Goal: Task Accomplishment & Management: Use online tool/utility

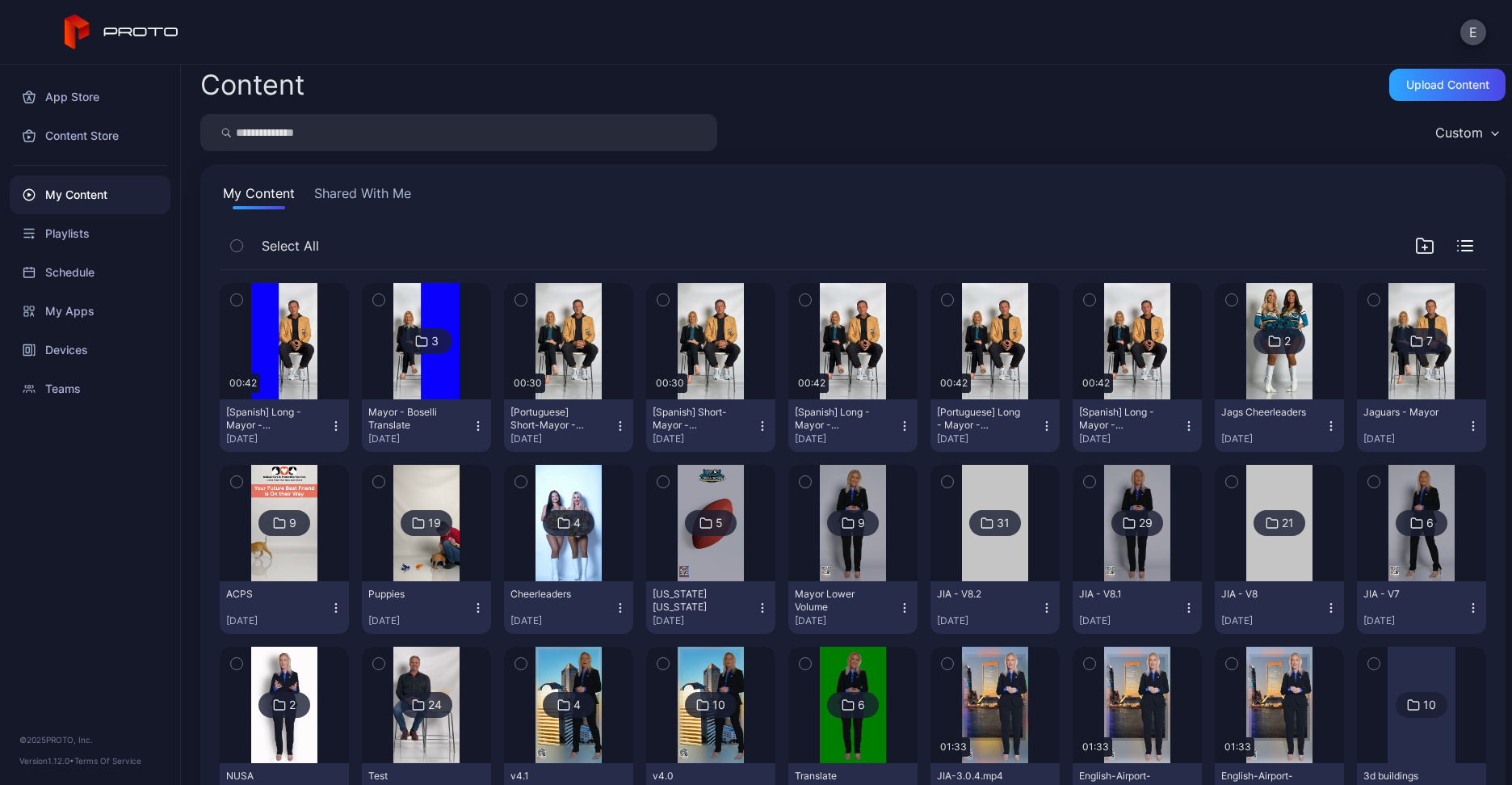
scroll to position [9, 0]
click at [1415, 85] on div "Upload Content" at bounding box center [1448, 85] width 84 height 13
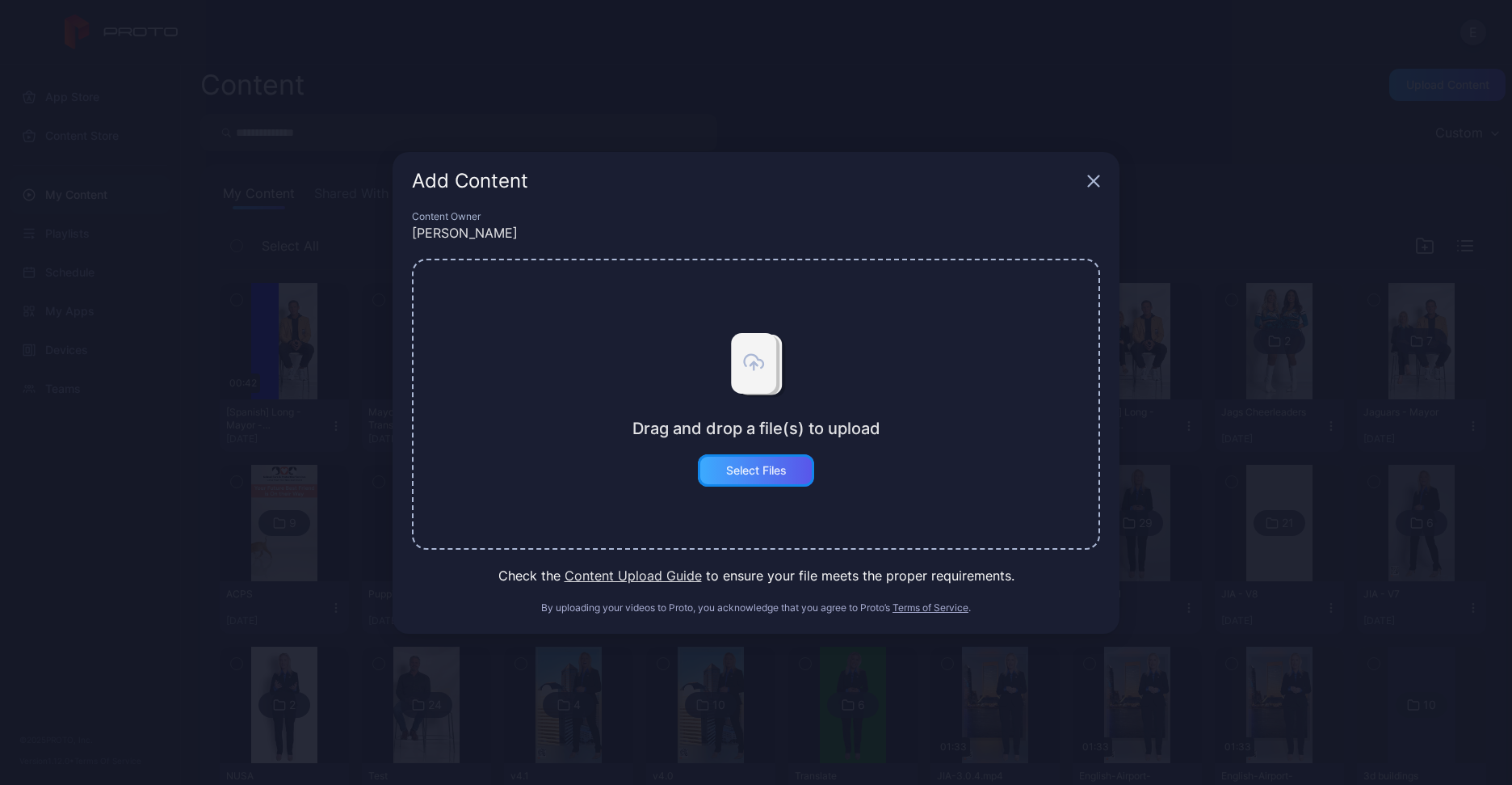
click at [768, 480] on div "Select Files" at bounding box center [756, 470] width 116 height 32
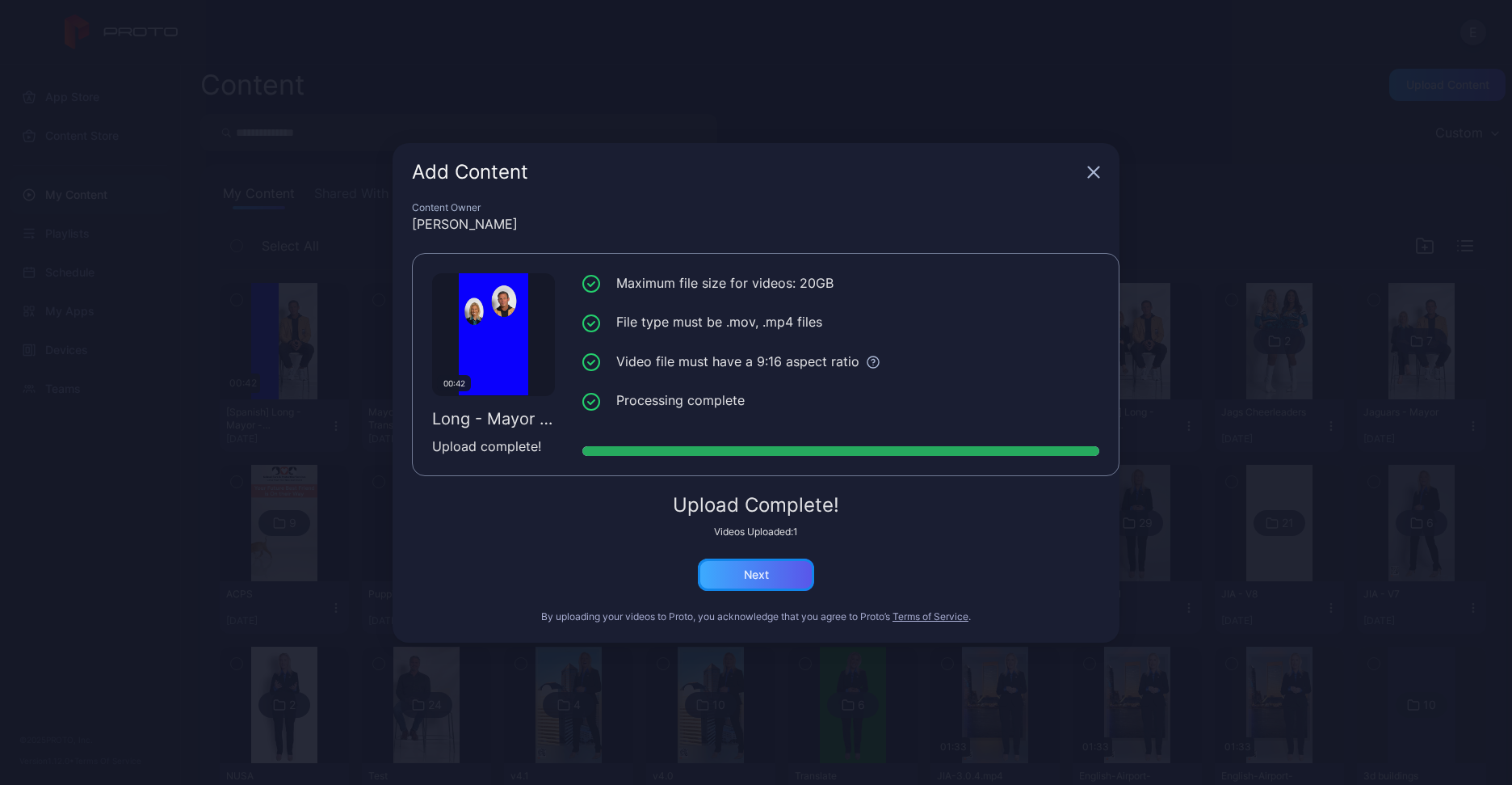
click at [749, 577] on div "Next" at bounding box center [756, 574] width 25 height 13
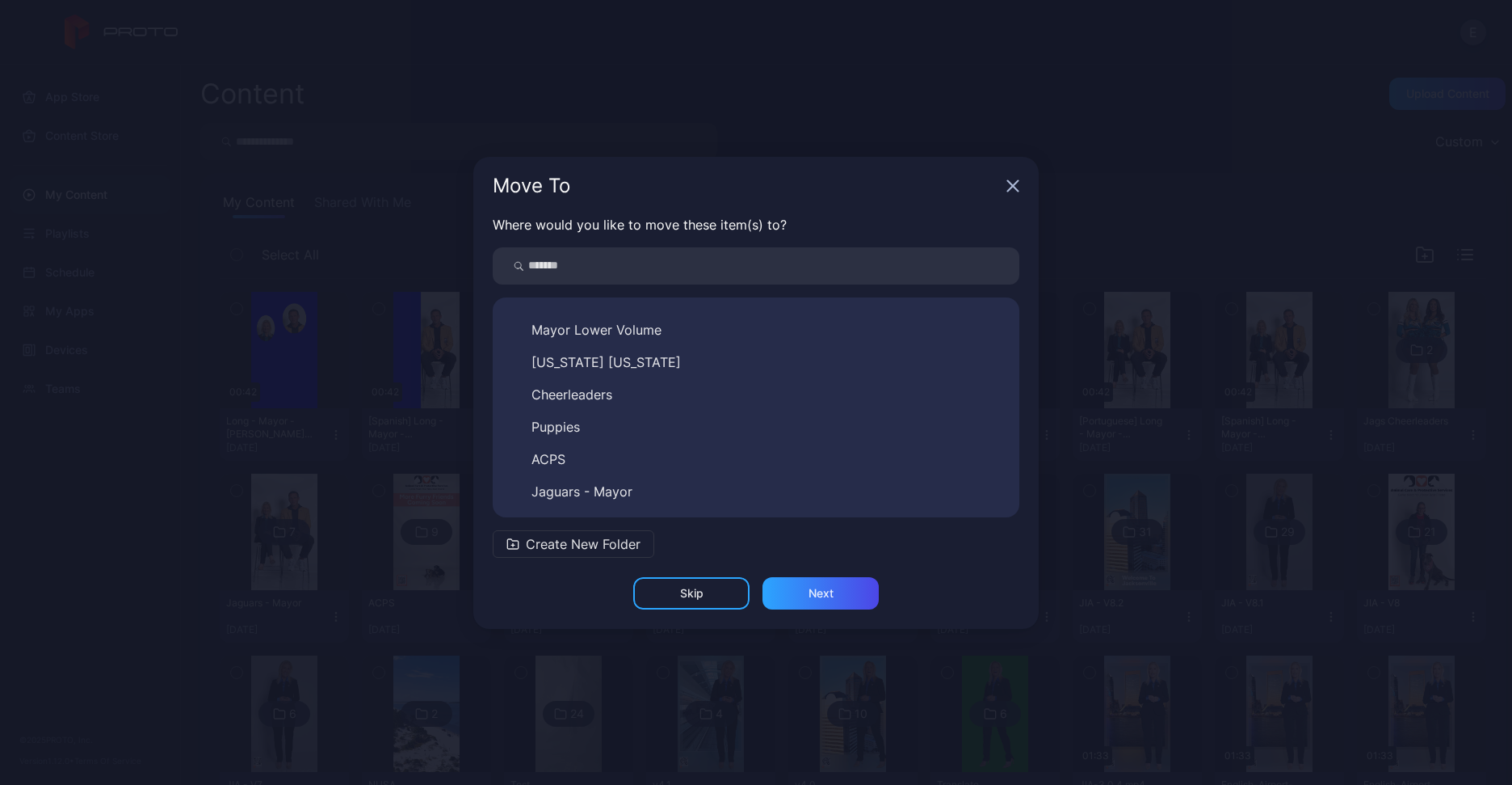
scroll to position [543, 0]
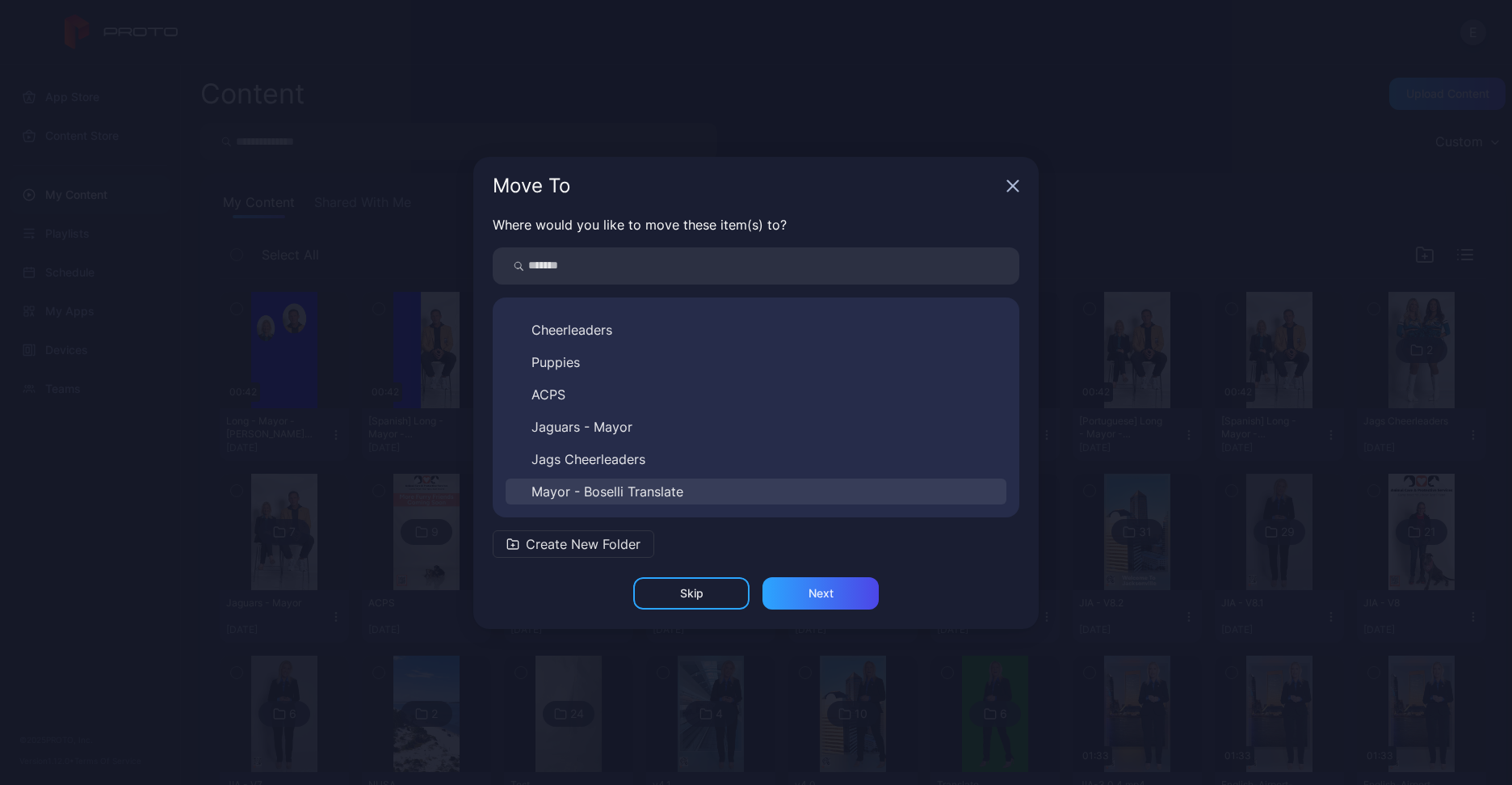
click at [651, 483] on button "Mayor - Boselli Translate" at bounding box center [755, 492] width 500 height 26
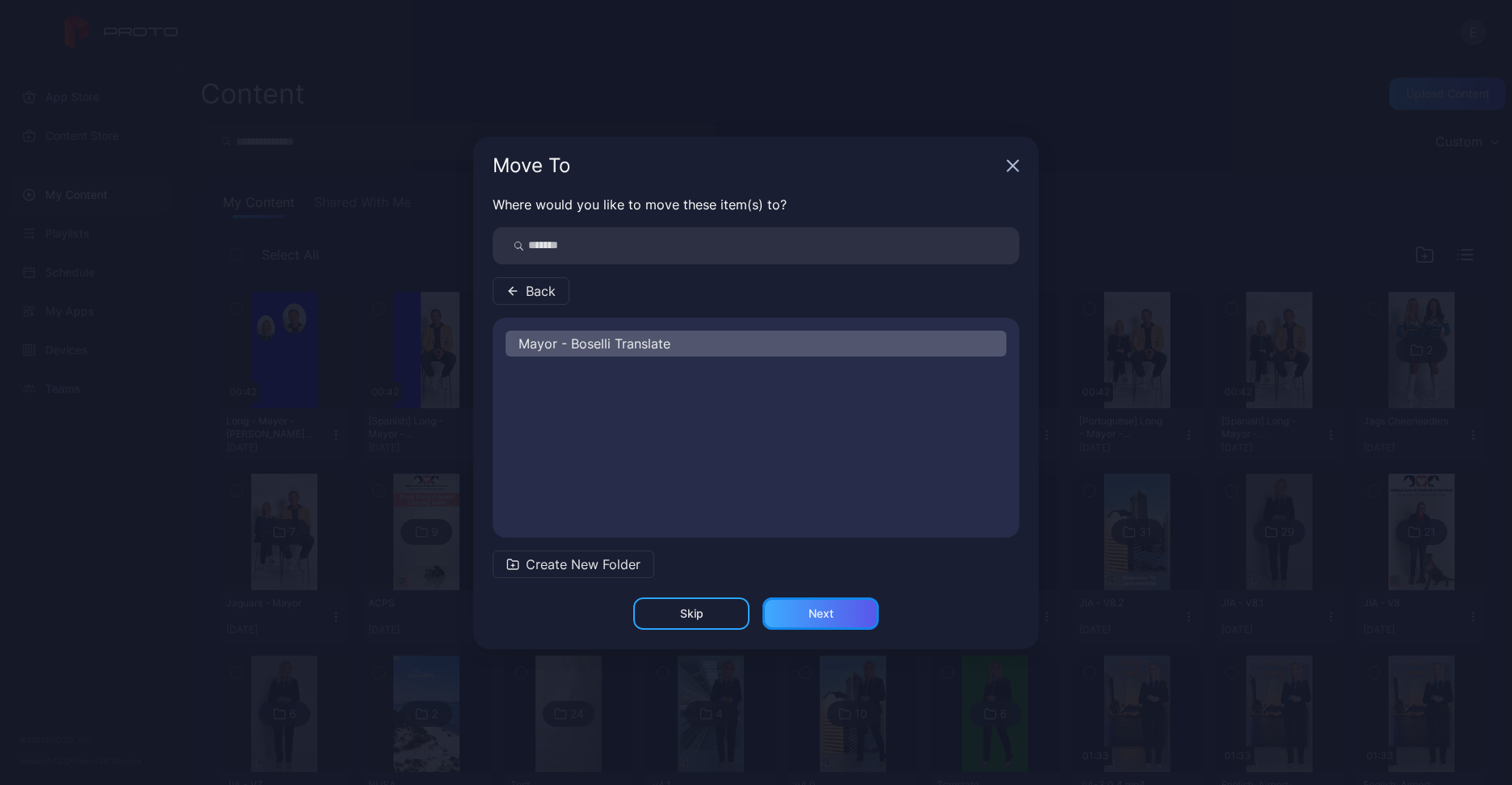
click at [835, 610] on div "Next" at bounding box center [821, 613] width 116 height 32
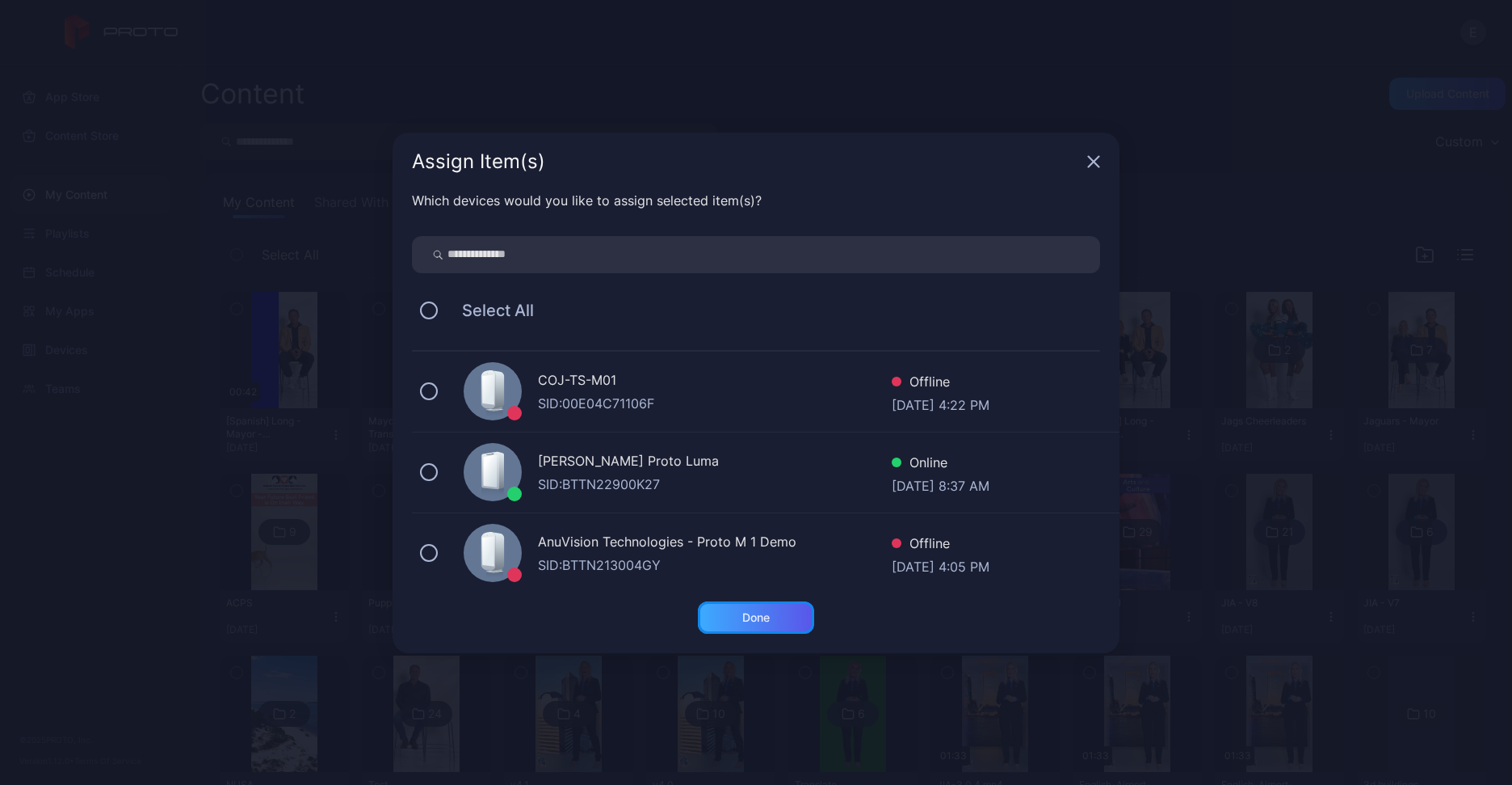
click at [770, 616] on div "Done" at bounding box center [756, 618] width 28 height 13
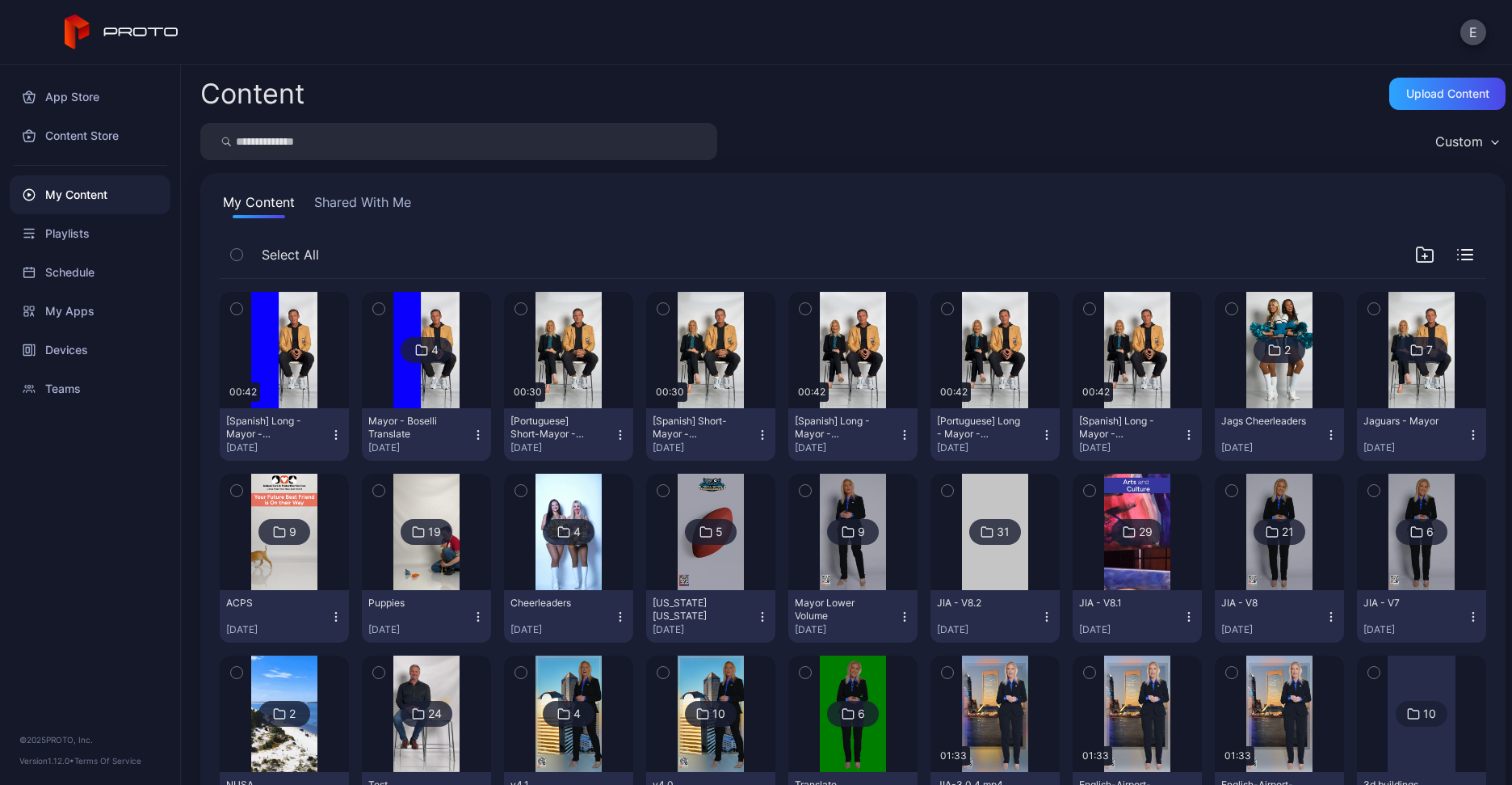
click at [416, 368] on img at bounding box center [426, 350] width 66 height 116
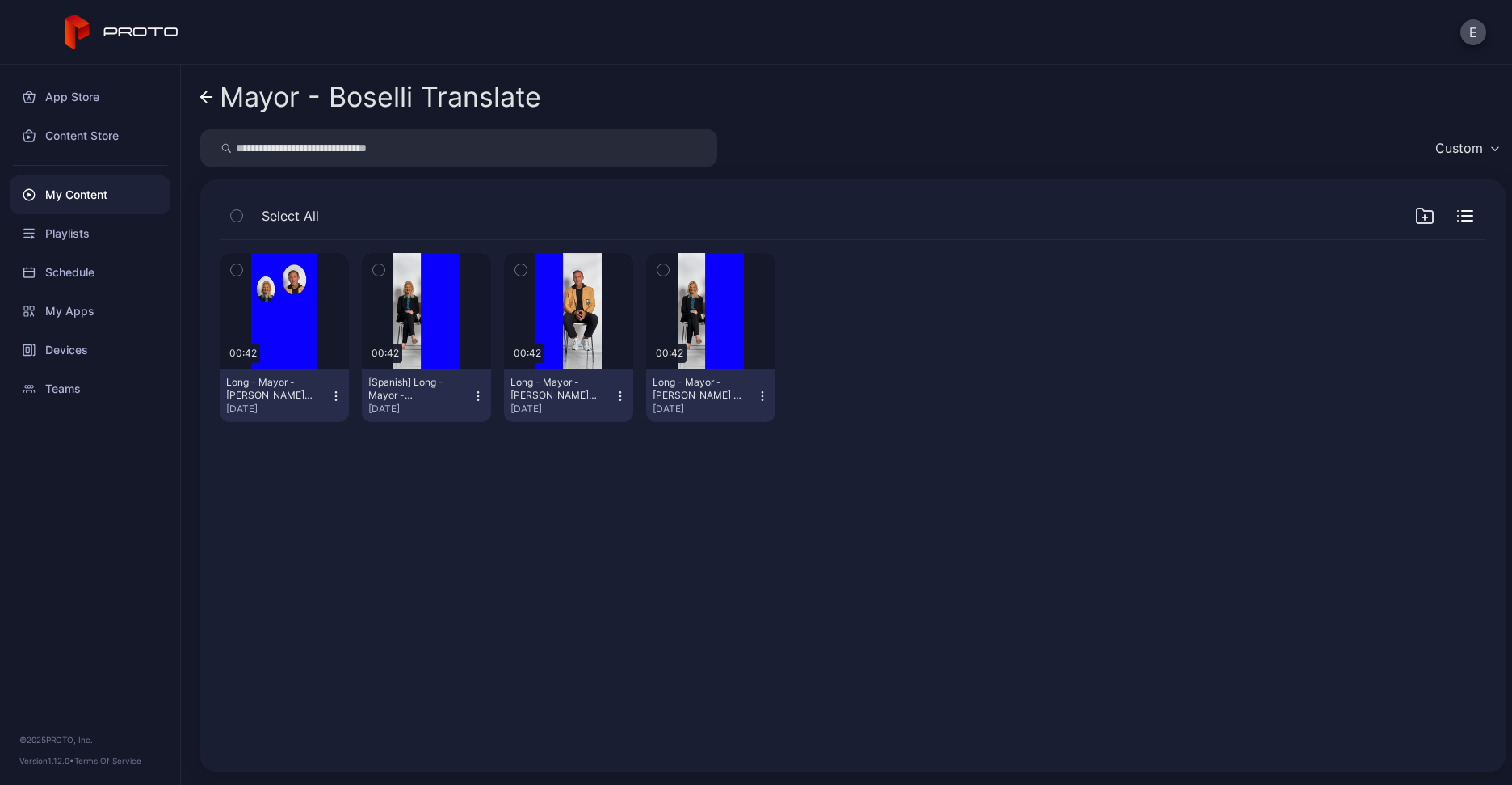
click at [337, 392] on icon "button" at bounding box center [336, 396] width 13 height 13
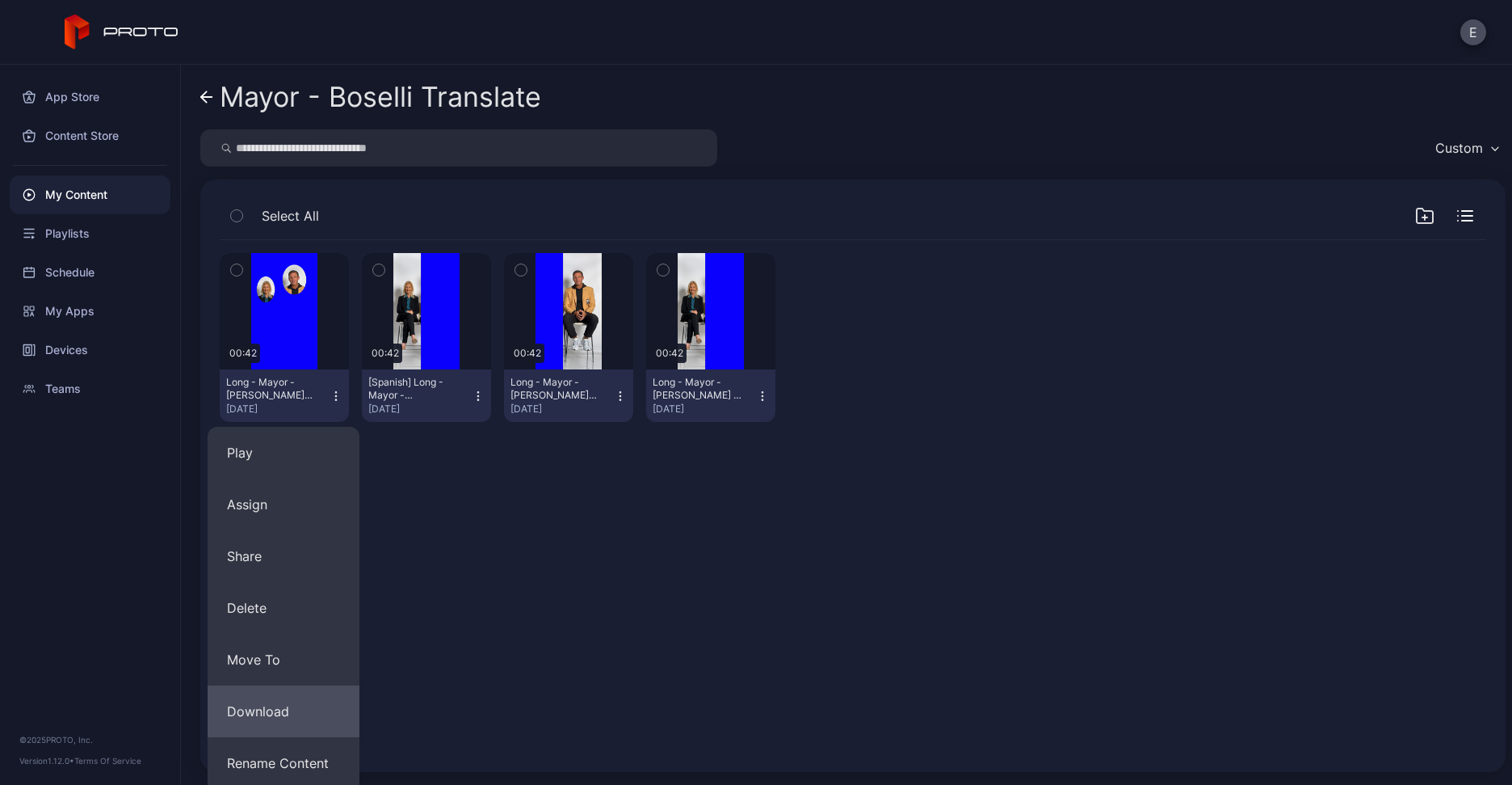
scroll to position [107, 0]
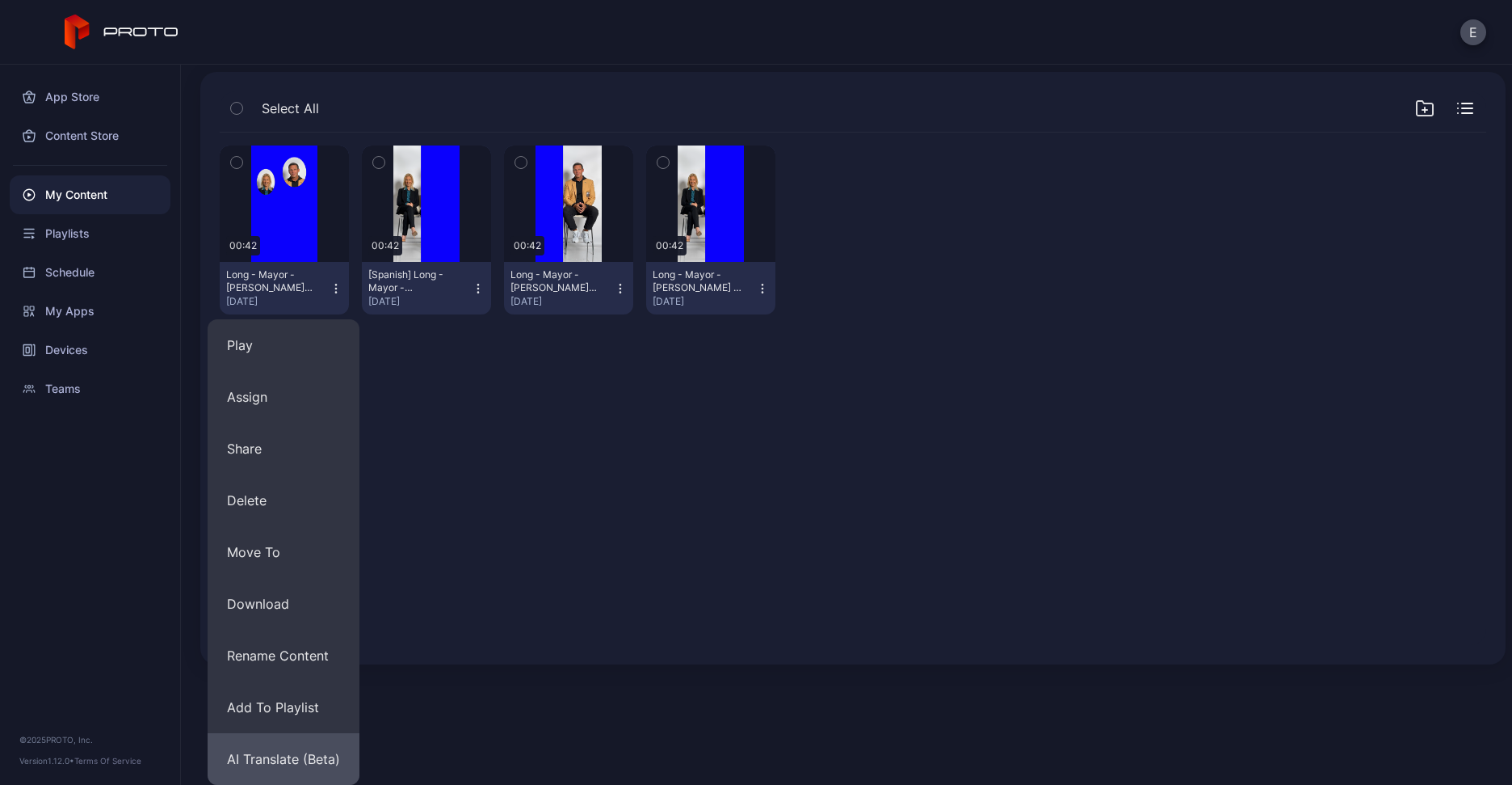
click at [267, 756] on button "AI Translate (Beta)" at bounding box center [283, 758] width 152 height 52
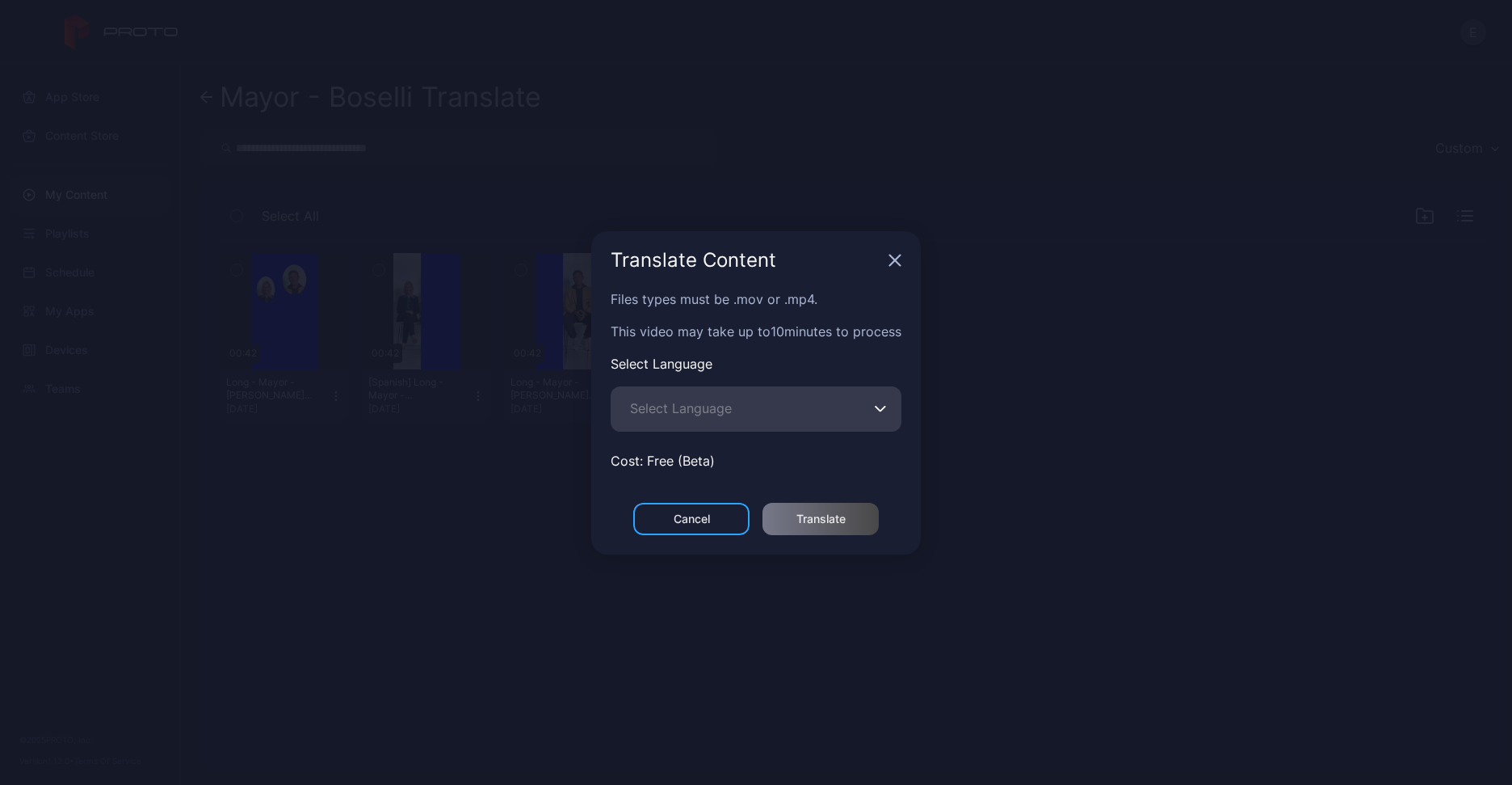
click at [731, 408] on span "Select Language" at bounding box center [681, 408] width 102 height 20
click at [743, 408] on input "Select Language" at bounding box center [756, 408] width 291 height 45
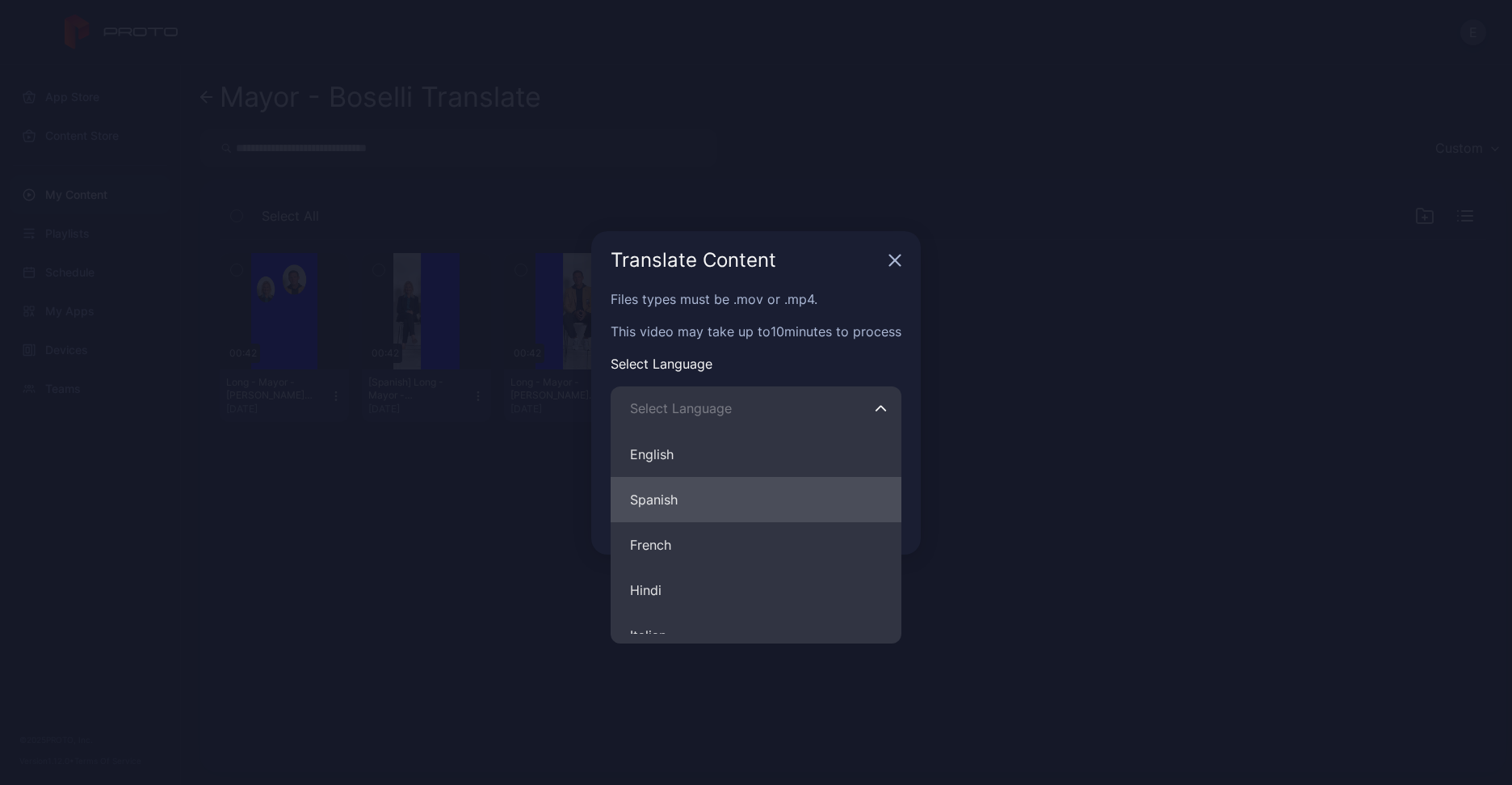
click at [718, 496] on button "Spanish" at bounding box center [756, 499] width 291 height 45
type input "*******"
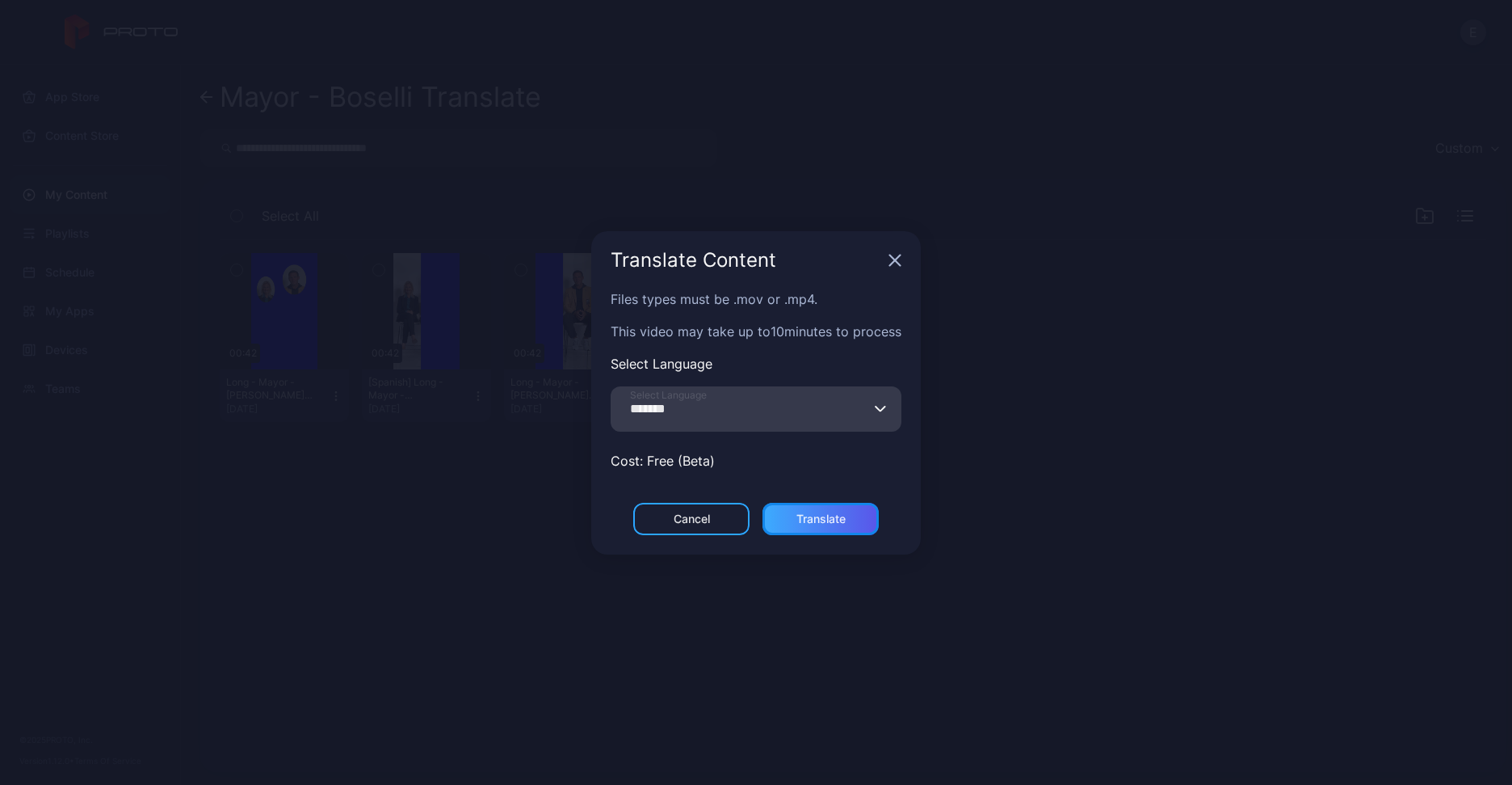
click at [821, 512] on div "Translate" at bounding box center [821, 519] width 49 height 13
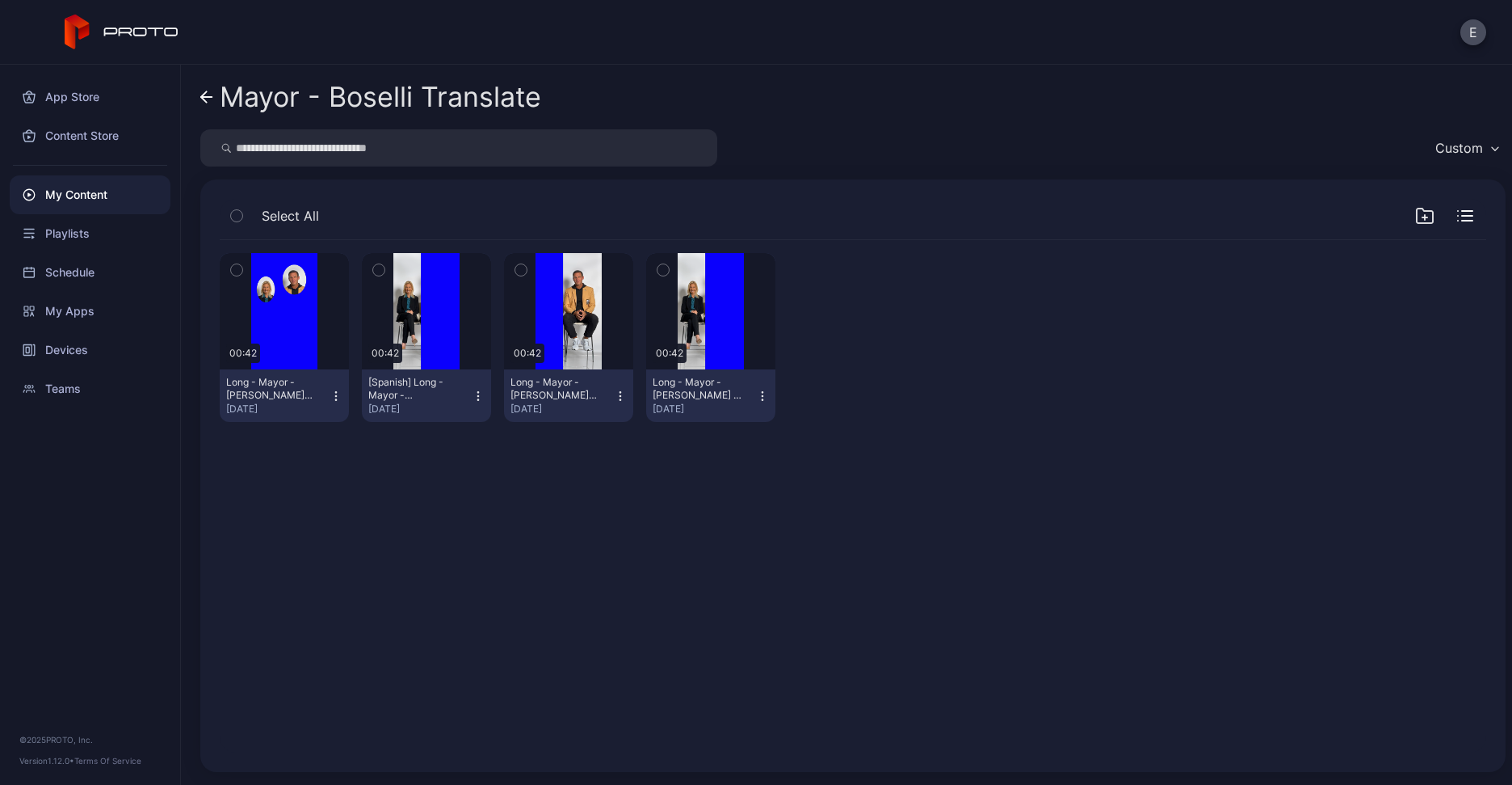
click at [669, 571] on div "Preview 00:42 Long - Mayor - Boselli_Just Heads.mp4 Aug 22, 2025 Preview 00:42 …" at bounding box center [853, 496] width 1292 height 538
click at [121, 194] on div "My Content" at bounding box center [90, 194] width 161 height 39
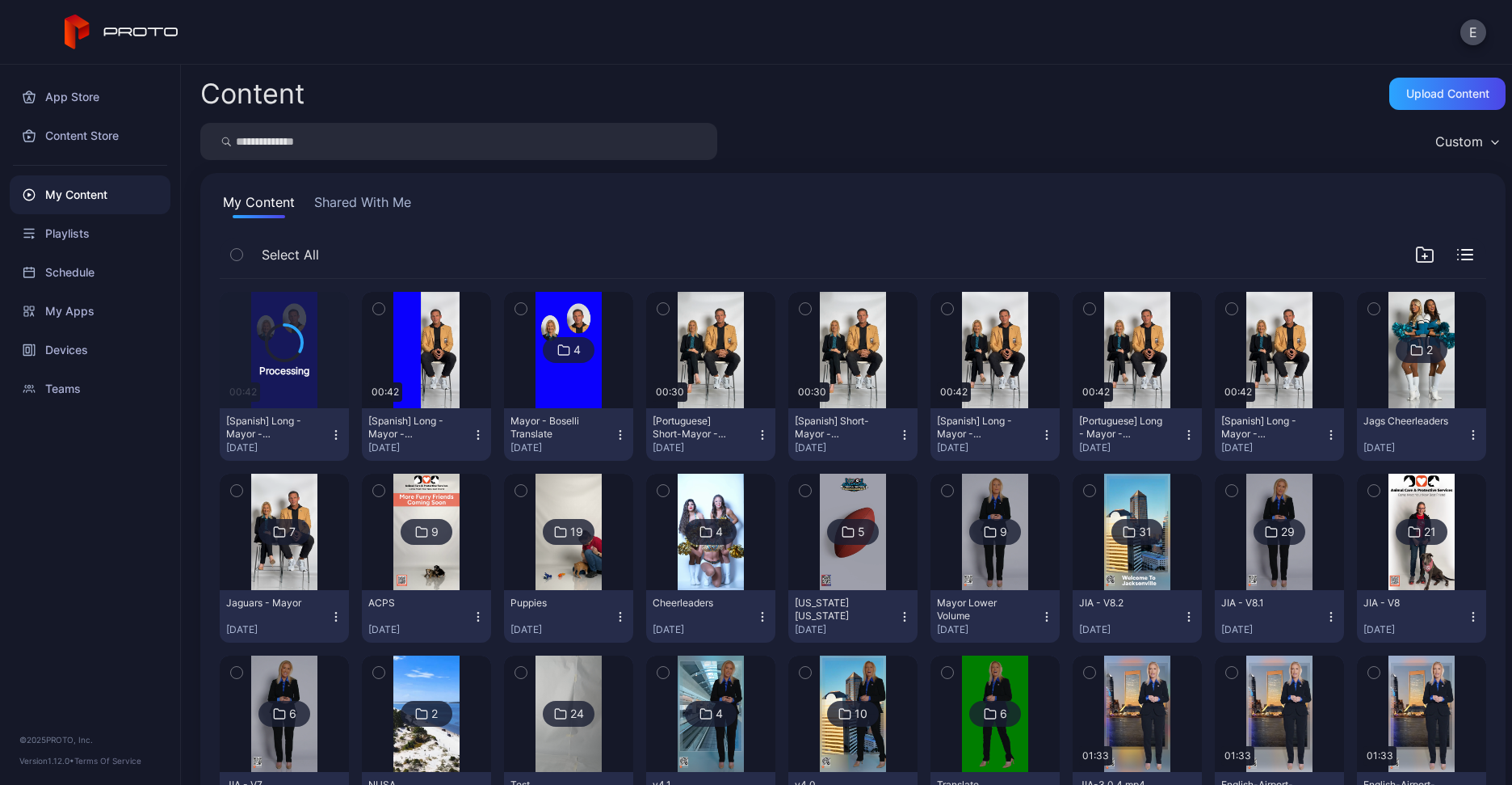
click at [512, 200] on div "My Content Shared With Me" at bounding box center [853, 206] width 1266 height 26
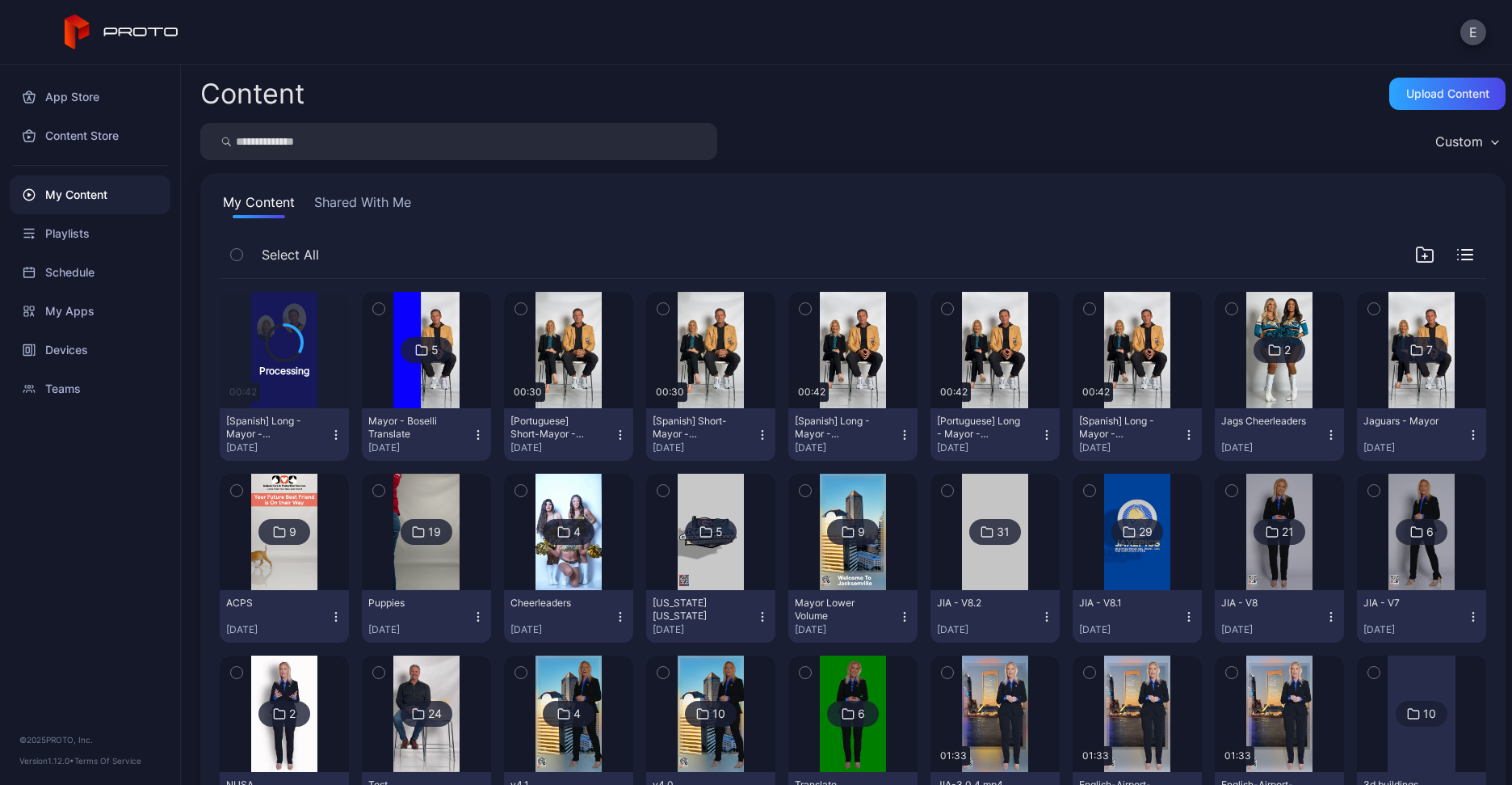
click at [483, 195] on div "My Content Shared With Me" at bounding box center [853, 206] width 1266 height 26
click at [335, 430] on icon "button" at bounding box center [335, 430] width 1 height 1
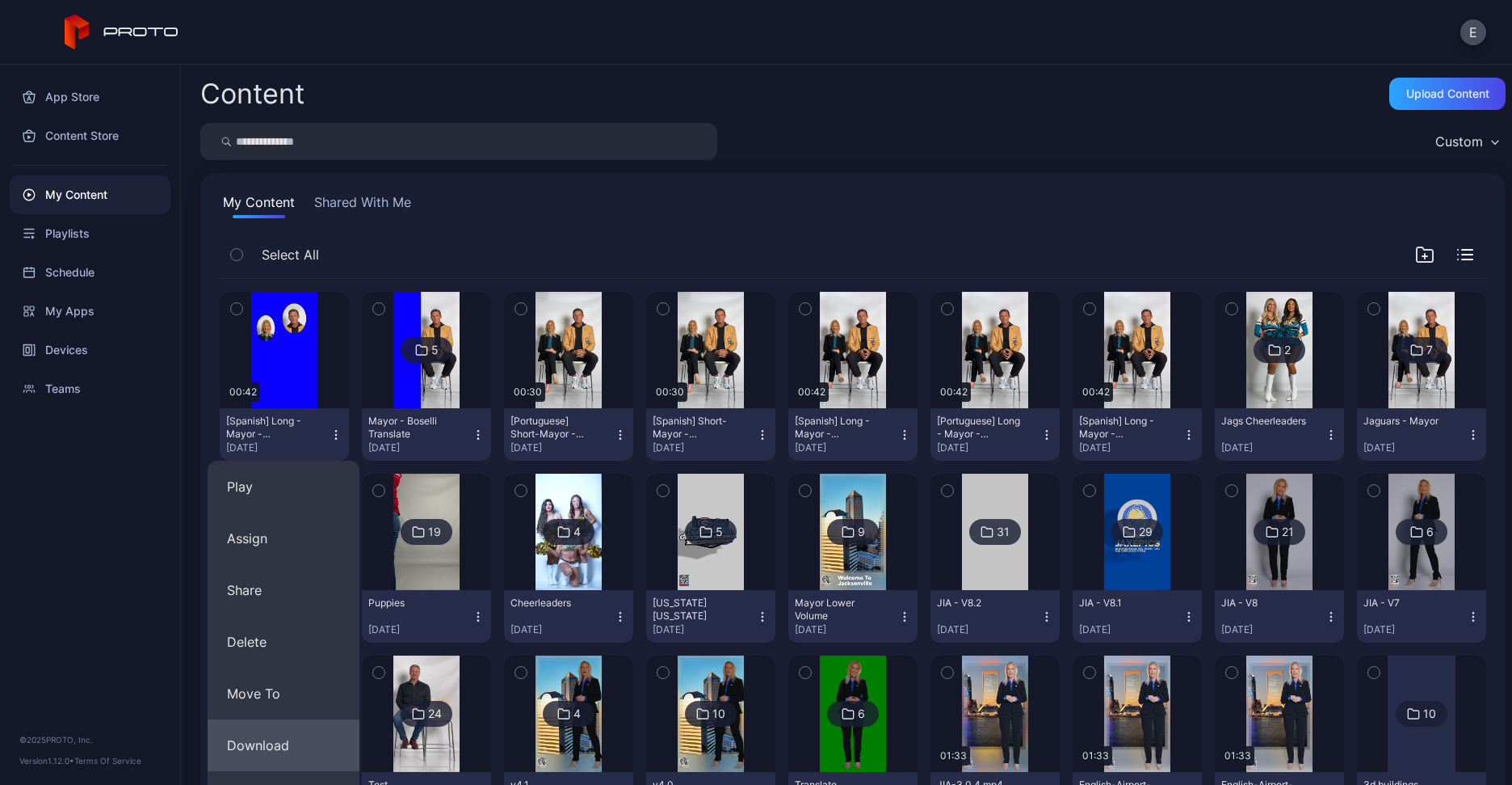
click at [265, 737] on button "Download" at bounding box center [283, 745] width 152 height 52
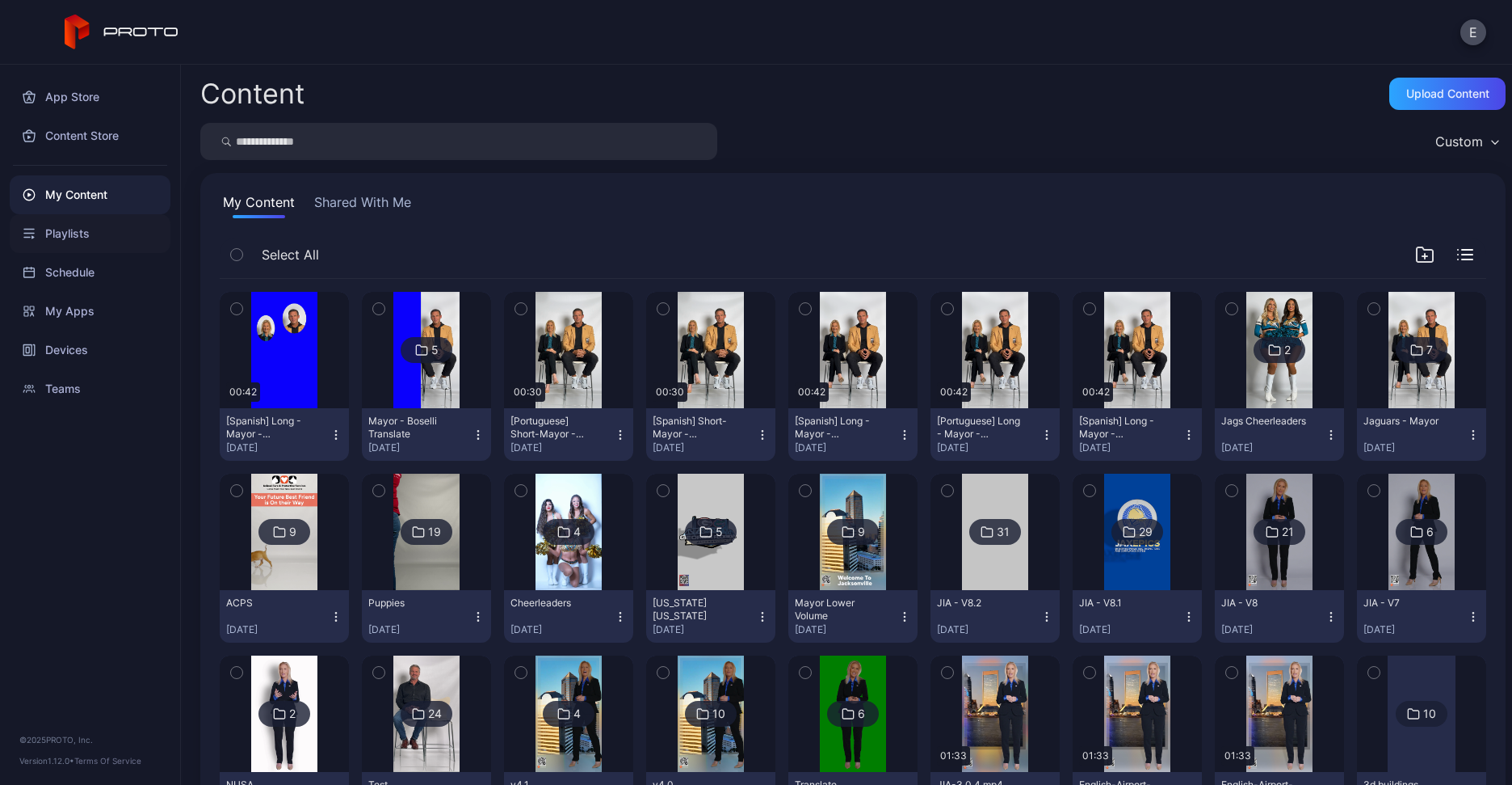
click at [121, 225] on div "Playlists" at bounding box center [90, 233] width 161 height 39
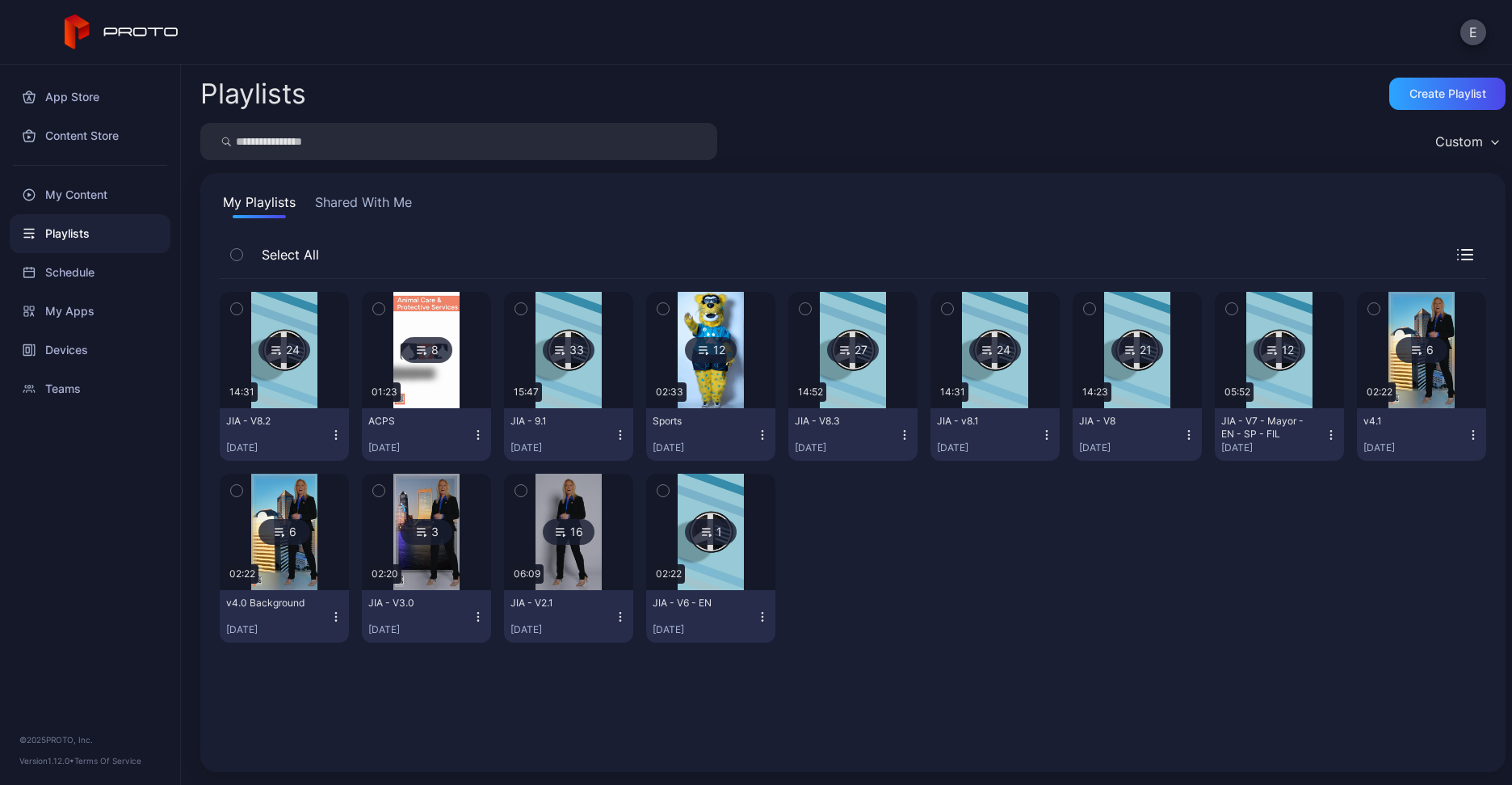
click at [853, 380] on img at bounding box center [853, 350] width 66 height 116
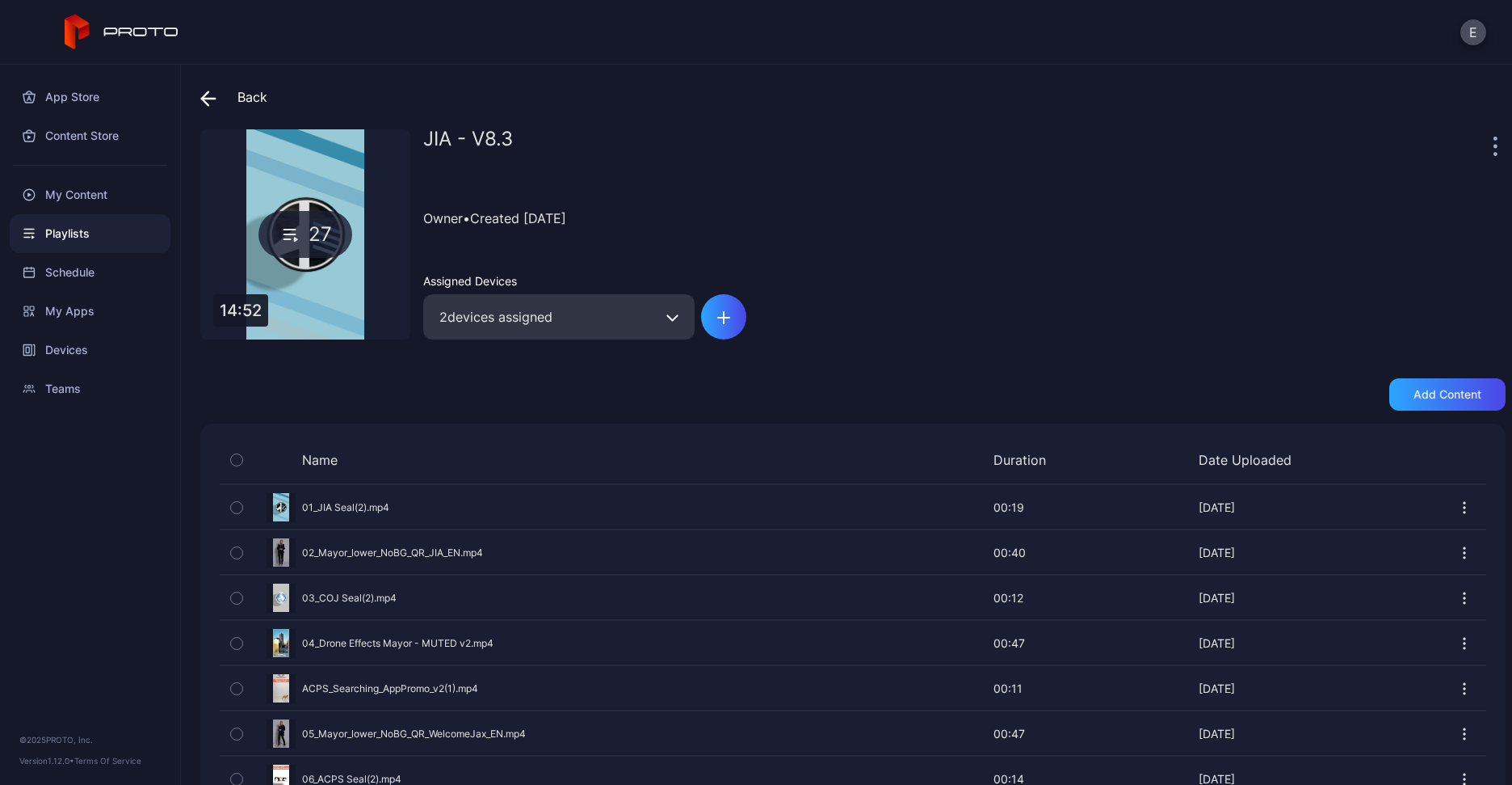
click at [829, 194] on div "Owner • Created Jun 27, 2025" at bounding box center [964, 218] width 1082 height 74
click at [1493, 148] on icon "button" at bounding box center [1495, 146] width 4 height 19
click at [1018, 171] on div "JIA - V8.3 Owner • Created Jun 27, 2025 Assigned Devices 2 devices assigned" at bounding box center [964, 234] width 1082 height 210
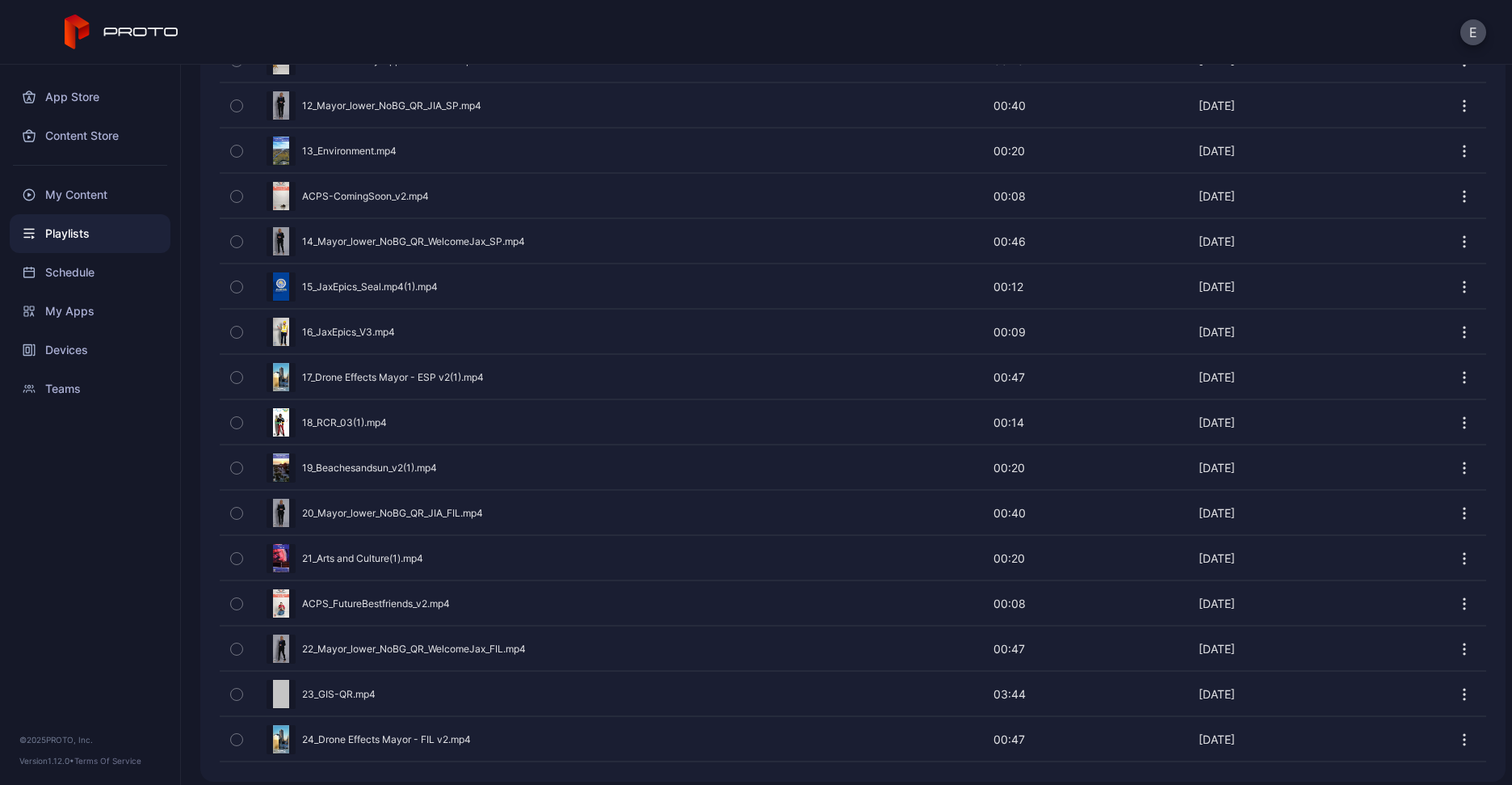
scroll to position [950, 0]
